Goal: Task Accomplishment & Management: Use online tool/utility

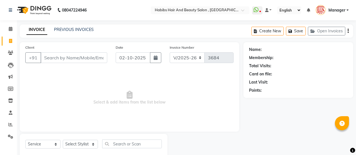
select select "5651"
select select "service"
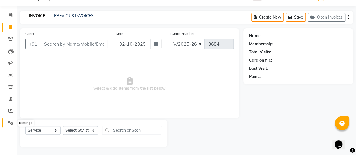
click at [8, 121] on icon at bounding box center [10, 123] width 5 height 4
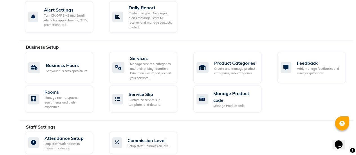
scroll to position [190, 0]
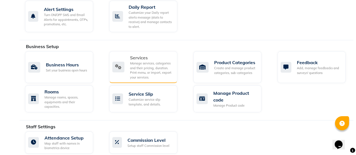
click at [134, 65] on div "Manage services, categories and their pricing, duration. Print menu, or import,…" at bounding box center [151, 70] width 43 height 19
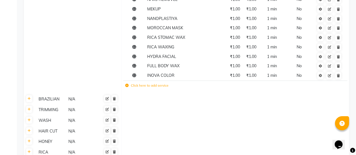
scroll to position [292, 0]
click at [131, 85] on label "Click here to add service" at bounding box center [146, 84] width 43 height 5
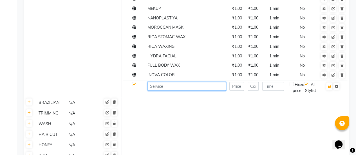
click at [167, 88] on input at bounding box center [186, 86] width 79 height 9
type input "KERASMOOTH"
click at [238, 85] on input "number" at bounding box center [236, 86] width 15 height 9
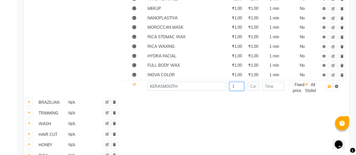
type input "1"
click at [253, 85] on input "number" at bounding box center [253, 86] width 11 height 9
type input "1"
click at [274, 88] on input "number" at bounding box center [273, 86] width 22 height 9
type input "1"
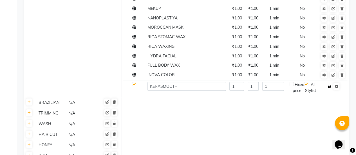
click at [331, 87] on button "button" at bounding box center [329, 86] width 6 height 8
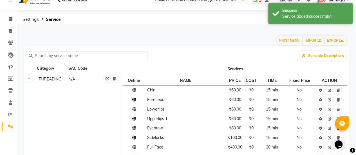
scroll to position [0, 0]
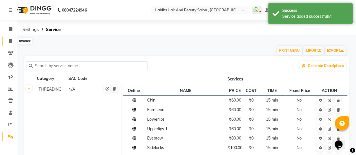
click at [12, 40] on icon at bounding box center [10, 41] width 3 height 4
select select "service"
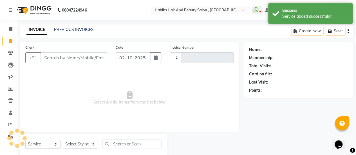
type input "3684"
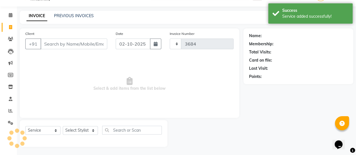
select select "5651"
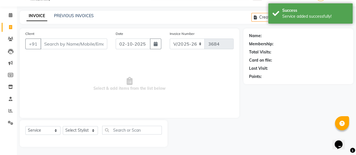
click at [64, 44] on input "Client" at bounding box center [74, 44] width 67 height 11
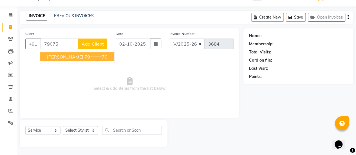
click at [65, 57] on span "[PERSON_NAME]" at bounding box center [65, 57] width 36 height 6
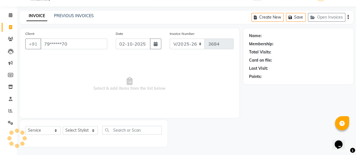
type input "79******70"
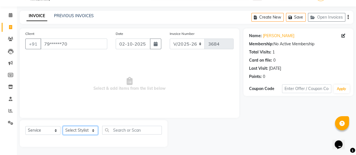
click at [84, 132] on select "Select Stylist [PERSON_NAME] [PERSON_NAME] Manager [PERSON_NAME] MUSARIK [PERSO…" at bounding box center [80, 130] width 35 height 9
select select "38601"
click at [63, 126] on select "Select Stylist [PERSON_NAME] [PERSON_NAME] Manager [PERSON_NAME] MUSARIK [PERSO…" at bounding box center [80, 130] width 35 height 9
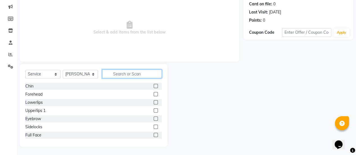
click at [133, 70] on input "text" at bounding box center [132, 74] width 60 height 9
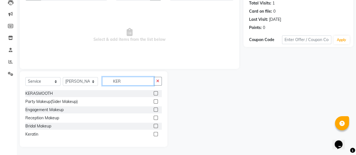
scroll to position [30, 0]
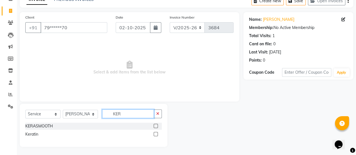
type input "KER"
click at [155, 124] on label at bounding box center [156, 126] width 4 height 4
click at [155, 124] on input "checkbox" at bounding box center [156, 126] width 4 height 4
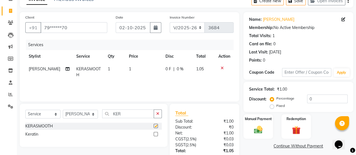
checkbox input "false"
click at [139, 75] on td "1" at bounding box center [143, 72] width 37 height 19
select select "38601"
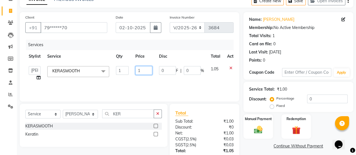
drag, startPoint x: 145, startPoint y: 70, endPoint x: 122, endPoint y: 67, distance: 23.3
click at [122, 67] on tr "[PERSON_NAME] [PERSON_NAME] Manager [PERSON_NAME] MUSARIK [PERSON_NAME] [PERSON…" at bounding box center [133, 73] width 217 height 21
type input "9500"
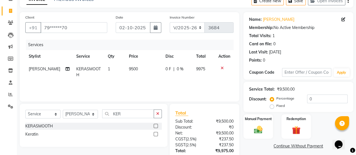
click at [129, 88] on div "Services Stylist Service Qty Price Disc Total Action [PERSON_NAME] KERASMOOTH 1…" at bounding box center [129, 68] width 208 height 56
click at [253, 132] on img at bounding box center [258, 130] width 14 height 10
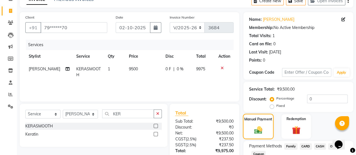
scroll to position [70, 0]
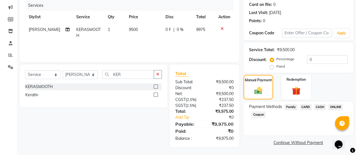
click at [335, 107] on span "ONLINE" at bounding box center [335, 107] width 15 height 6
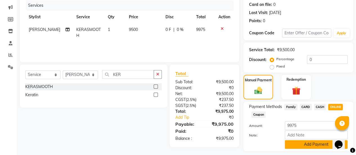
click at [295, 143] on button "Add Payment" at bounding box center [316, 144] width 63 height 9
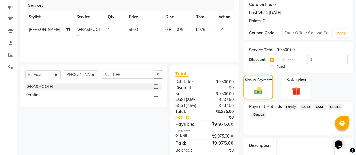
scroll to position [101, 0]
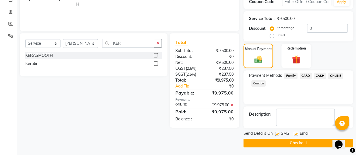
click at [295, 133] on label at bounding box center [296, 134] width 4 height 4
click at [295, 133] on input "checkbox" at bounding box center [296, 134] width 4 height 4
checkbox input "false"
click at [293, 139] on button "Checkout" at bounding box center [298, 143] width 110 height 9
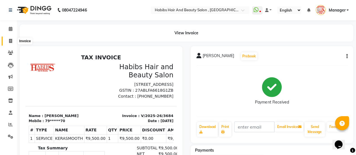
click at [9, 39] on icon at bounding box center [10, 41] width 3 height 4
select select "service"
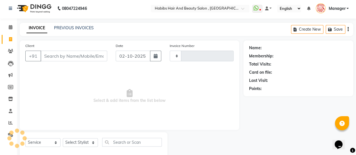
type input "3685"
select select "5651"
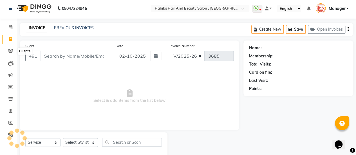
scroll to position [14, 0]
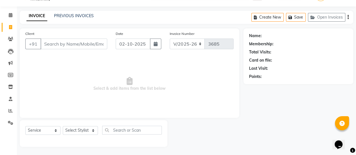
click at [57, 43] on input "Client" at bounding box center [74, 44] width 67 height 11
type input "9819459890"
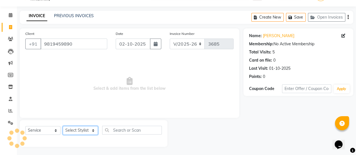
click at [84, 130] on select "Select Stylist [PERSON_NAME] [PERSON_NAME] Manager [PERSON_NAME] MUSARIK [PERSO…" at bounding box center [80, 130] width 35 height 9
select select "78283"
click at [63, 126] on select "Select Stylist [PERSON_NAME] [PERSON_NAME] Manager [PERSON_NAME] MUSARIK [PERSO…" at bounding box center [80, 130] width 35 height 9
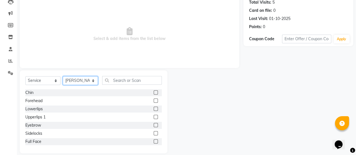
scroll to position [64, 0]
click at [154, 124] on label at bounding box center [156, 125] width 4 height 4
click at [154, 124] on input "checkbox" at bounding box center [156, 125] width 4 height 4
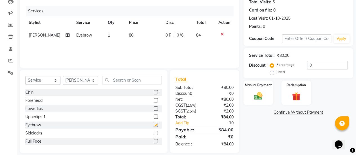
checkbox input "false"
click at [254, 102] on div "Manual Payment" at bounding box center [258, 93] width 31 height 26
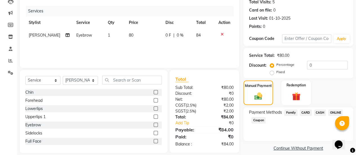
click at [337, 112] on span "ONLINE" at bounding box center [335, 112] width 15 height 6
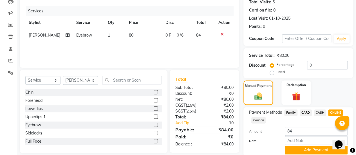
scroll to position [85, 0]
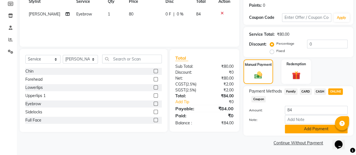
click at [307, 129] on button "Add Payment" at bounding box center [316, 129] width 63 height 9
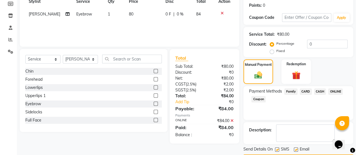
scroll to position [101, 0]
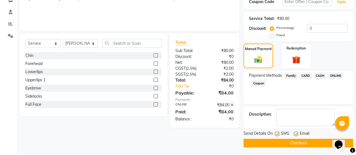
click at [295, 132] on label at bounding box center [296, 134] width 4 height 4
click at [295, 132] on input "checkbox" at bounding box center [296, 134] width 4 height 4
checkbox input "false"
click at [292, 142] on button "Checkout" at bounding box center [298, 143] width 110 height 9
